Goal: Navigation & Orientation: Find specific page/section

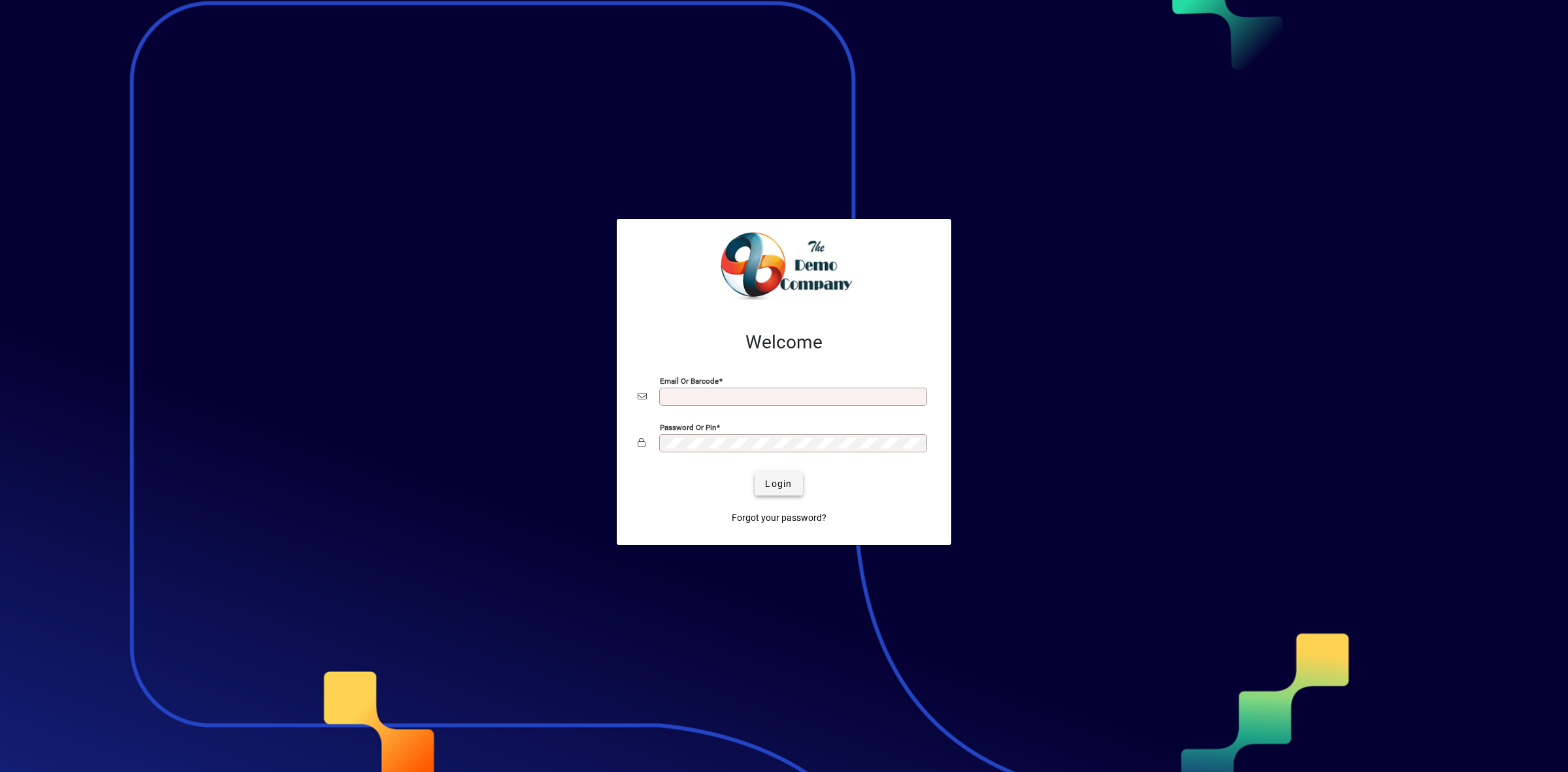
type input "**********"
click at [775, 479] on span "Login" at bounding box center [779, 484] width 27 height 14
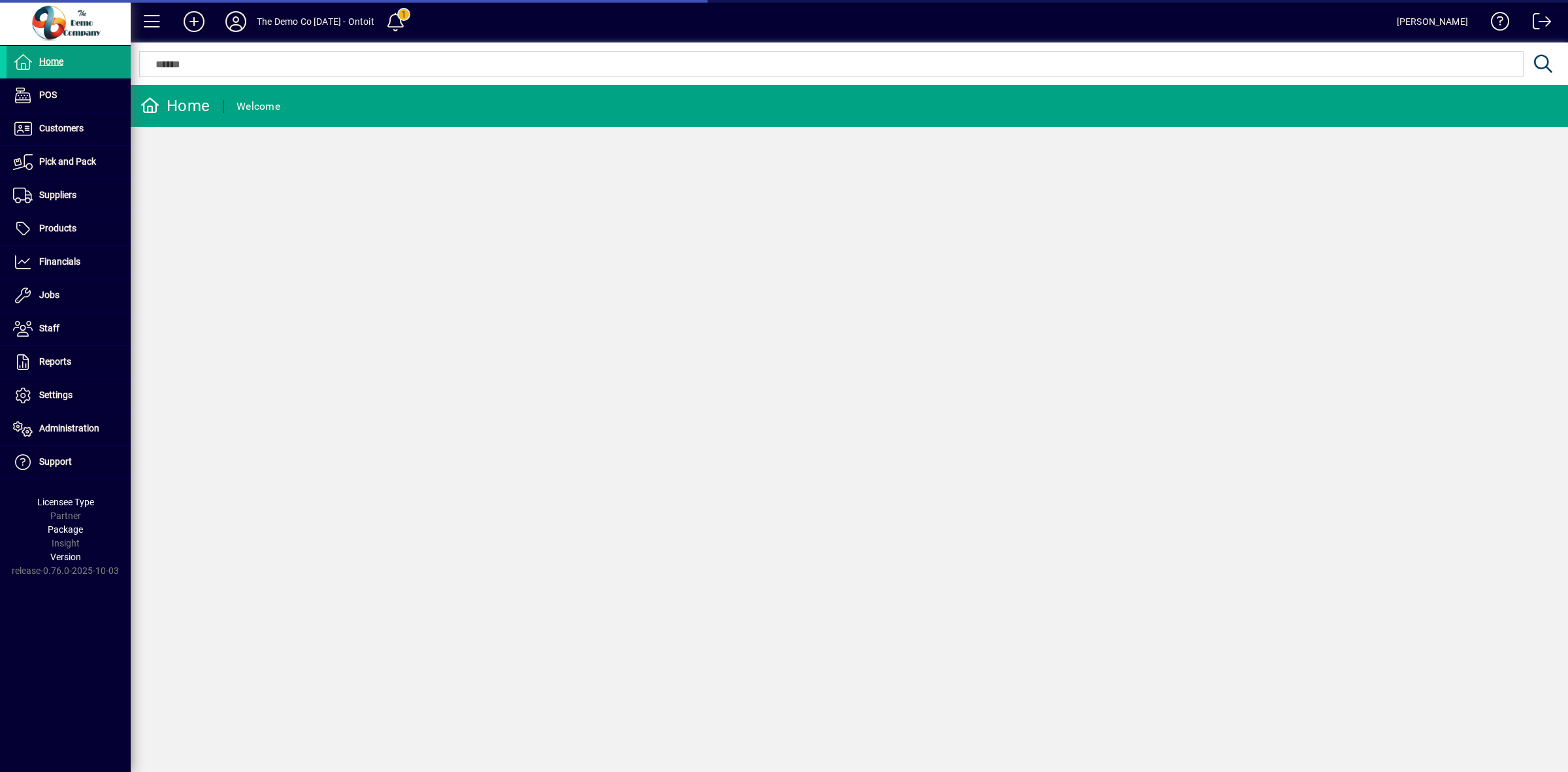
click at [237, 20] on icon at bounding box center [236, 22] width 26 height 21
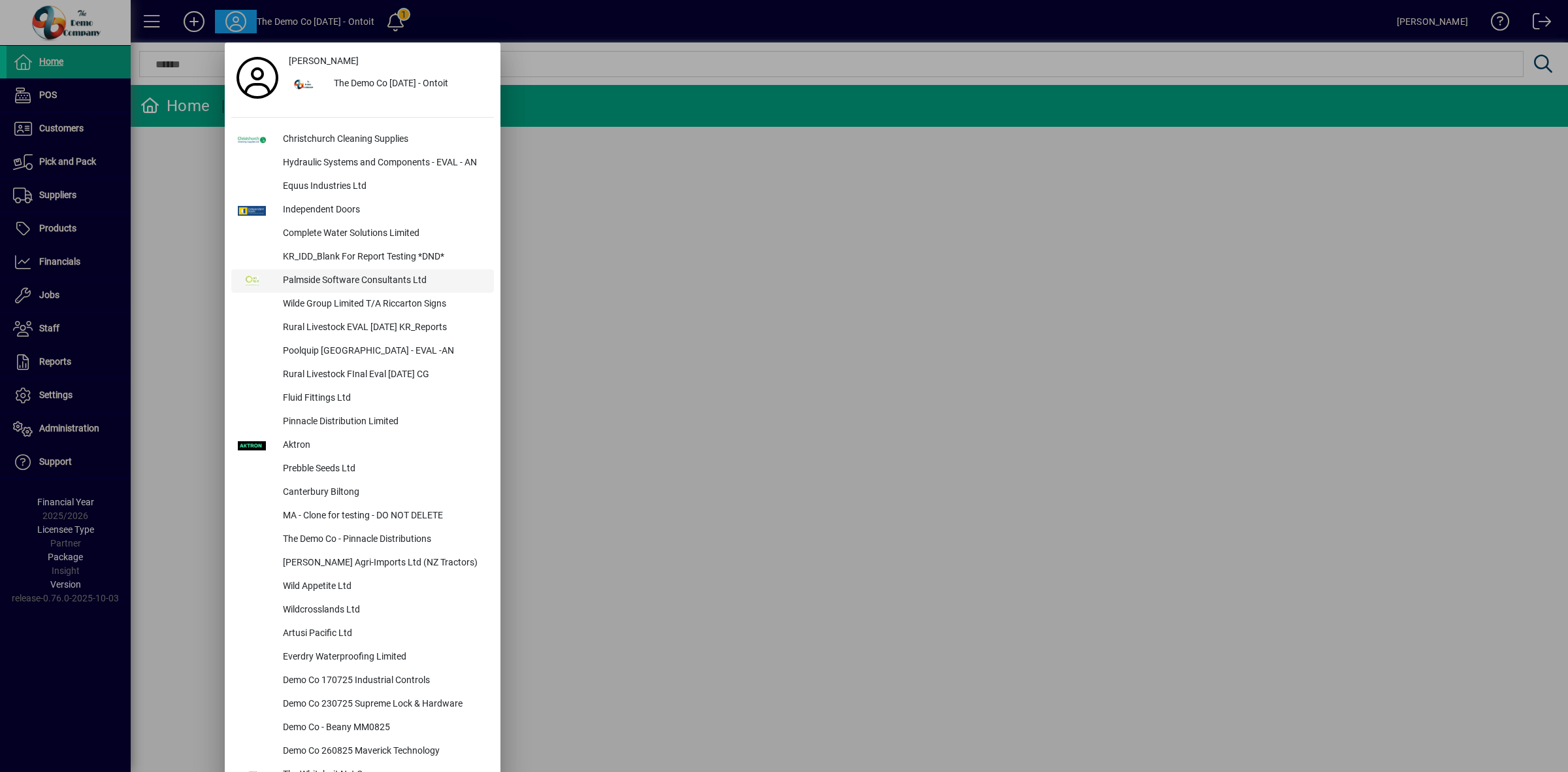
click at [326, 275] on div "Palmside Software Consultants Ltd" at bounding box center [383, 281] width 221 height 23
